Goal: Browse casually: Explore the website without a specific task or goal

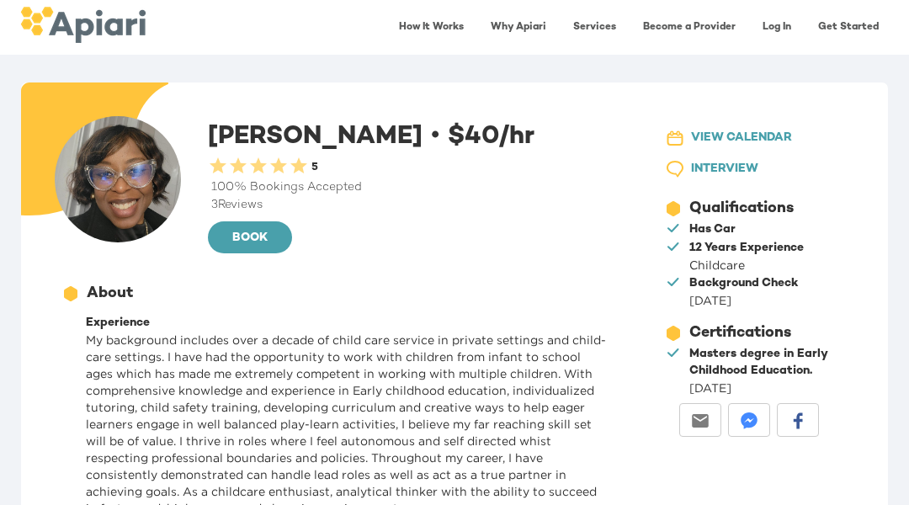
scroll to position [449, 0]
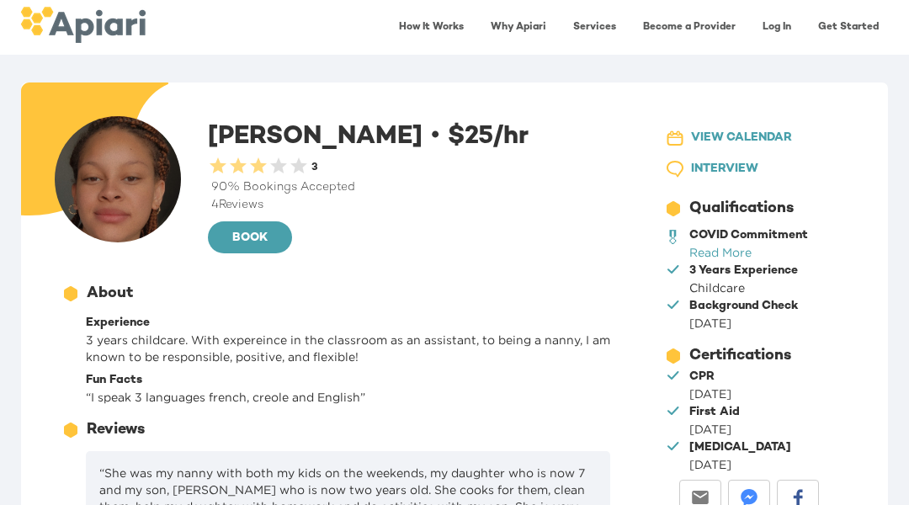
scroll to position [364, 0]
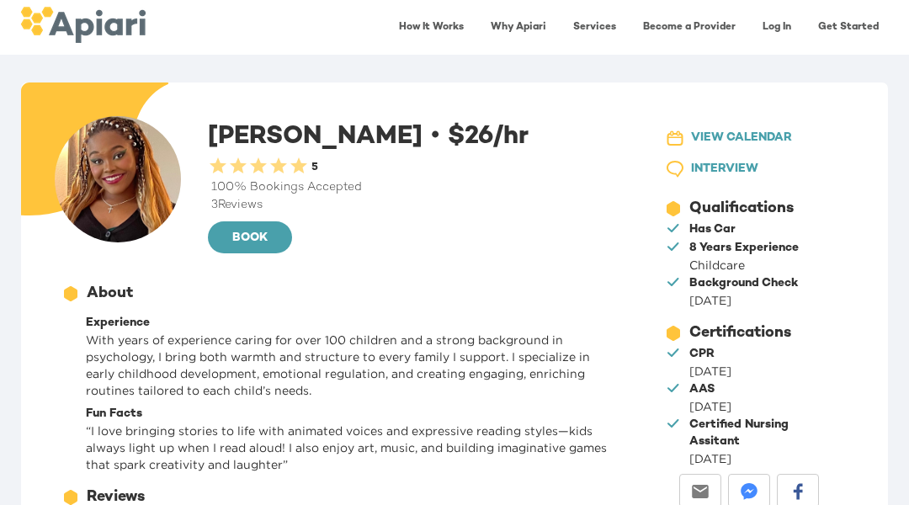
scroll to position [347, 0]
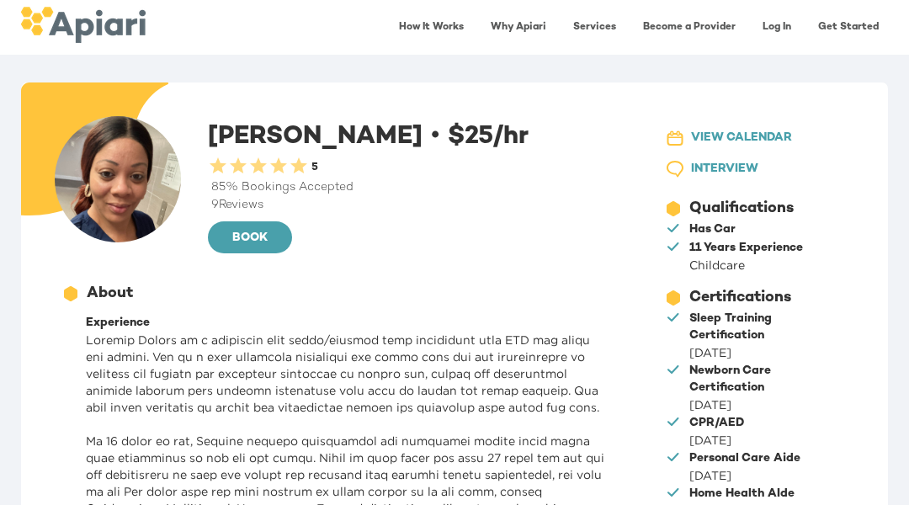
scroll to position [1275, 0]
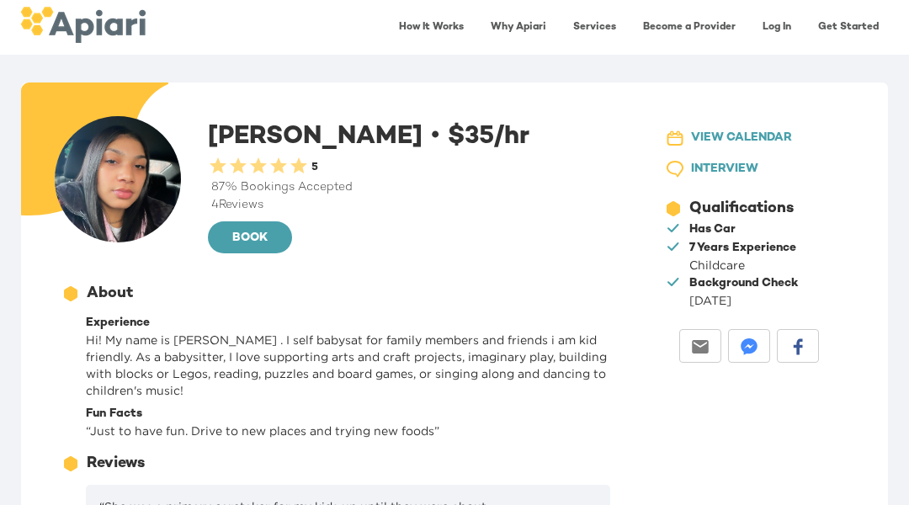
scroll to position [364, 0]
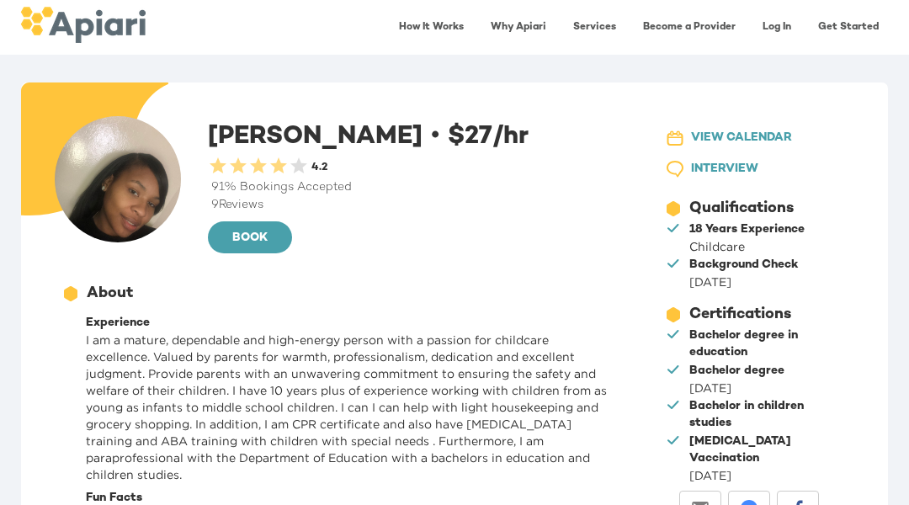
scroll to position [562, 0]
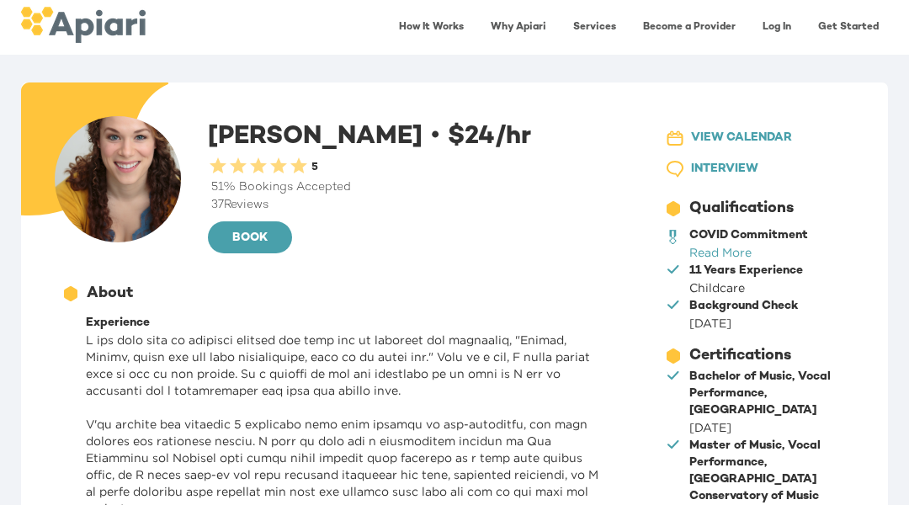
scroll to position [1226, 0]
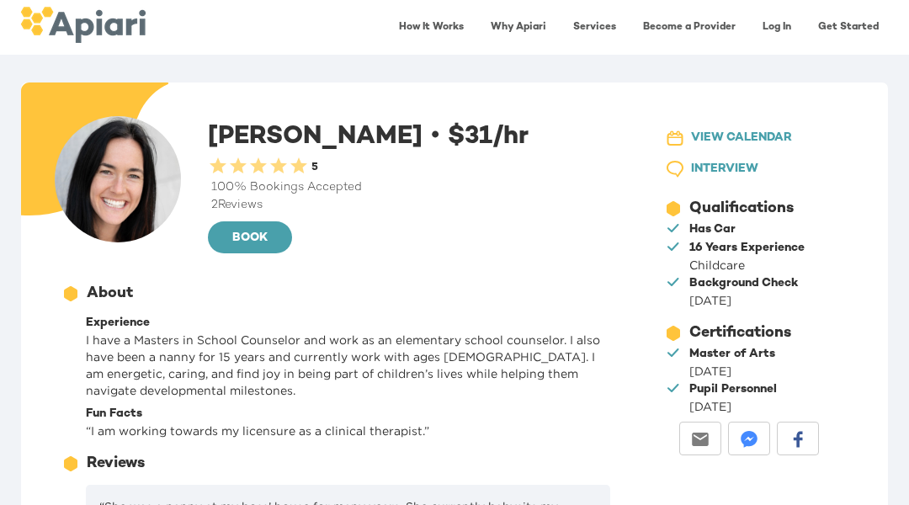
scroll to position [257, 0]
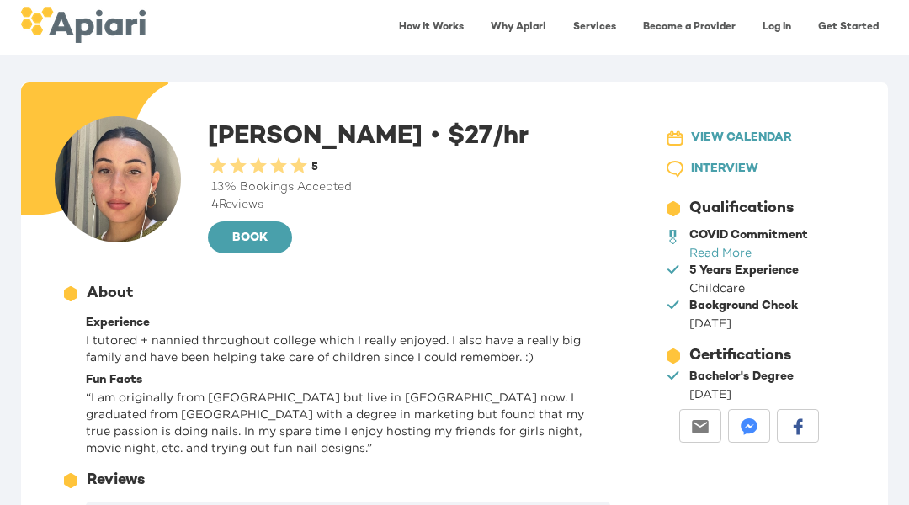
scroll to position [387, 0]
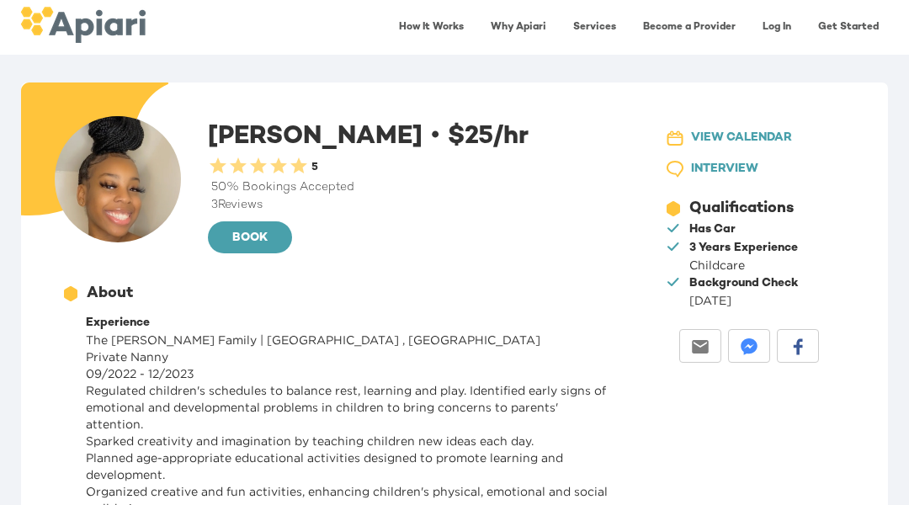
scroll to position [550, 0]
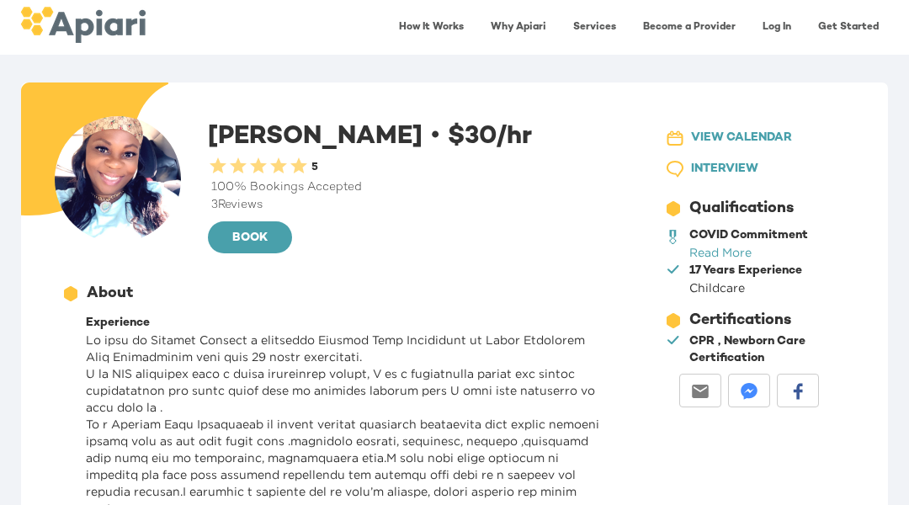
scroll to position [584, 0]
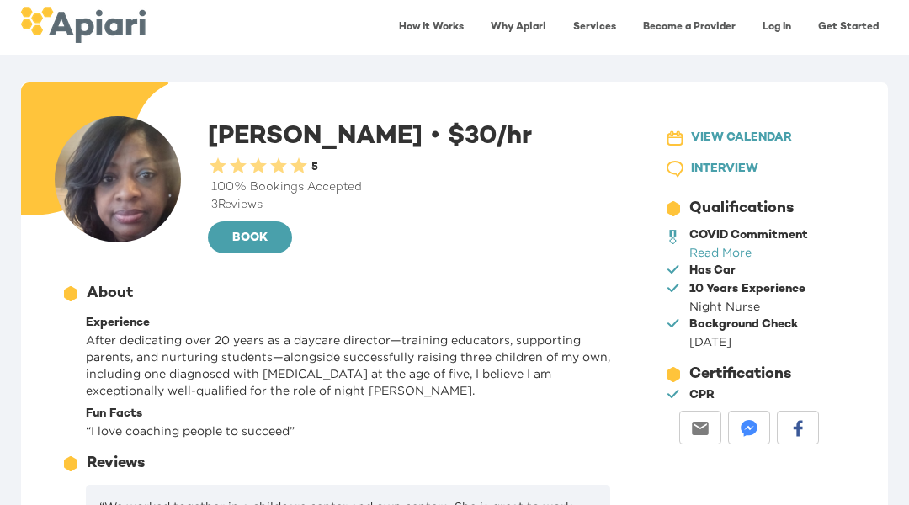
scroll to position [331, 0]
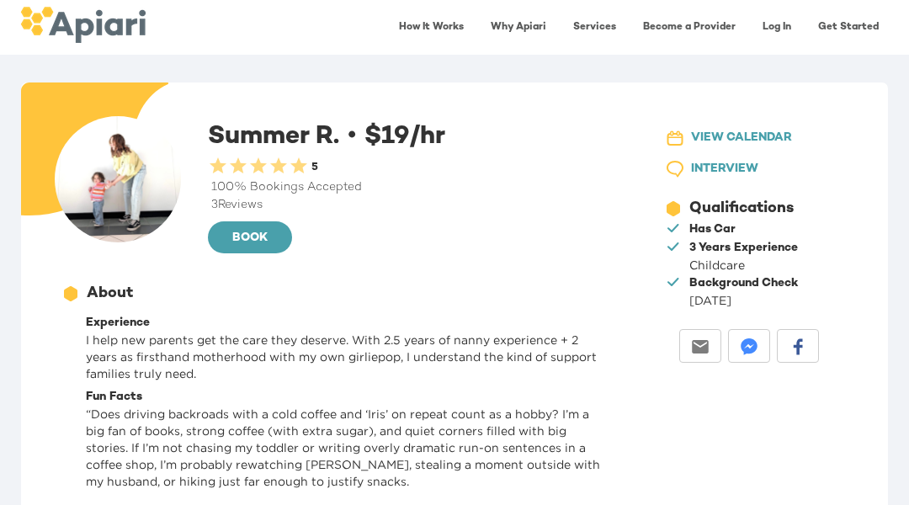
scroll to position [449, 0]
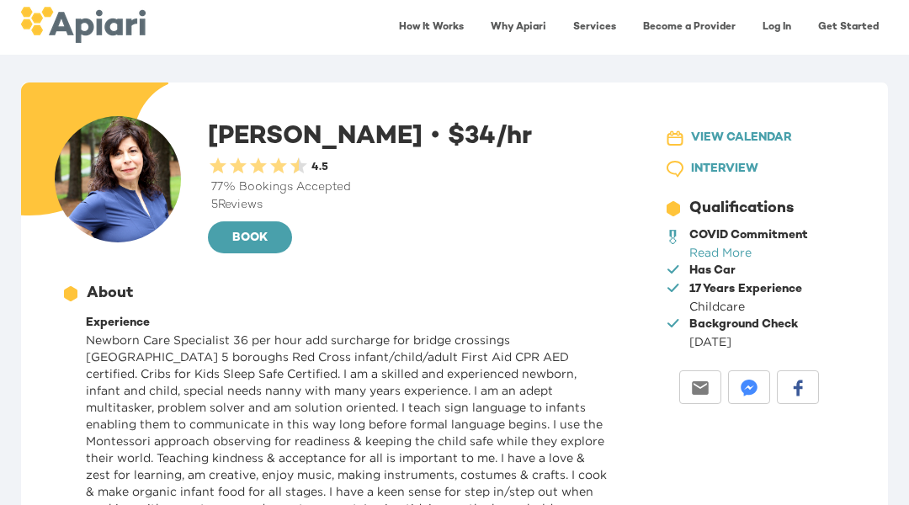
scroll to position [657, 0]
